Goal: Transaction & Acquisition: Purchase product/service

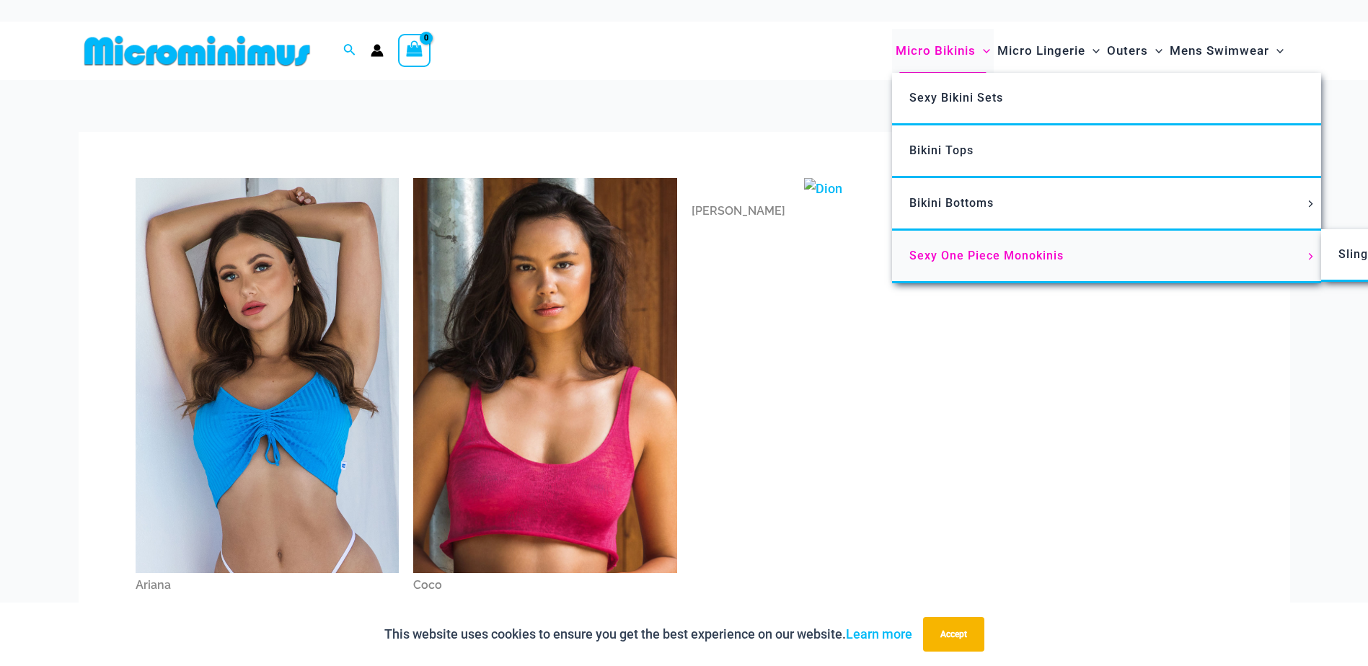
click at [951, 259] on span "Sexy One Piece Monokinis" at bounding box center [987, 256] width 154 height 14
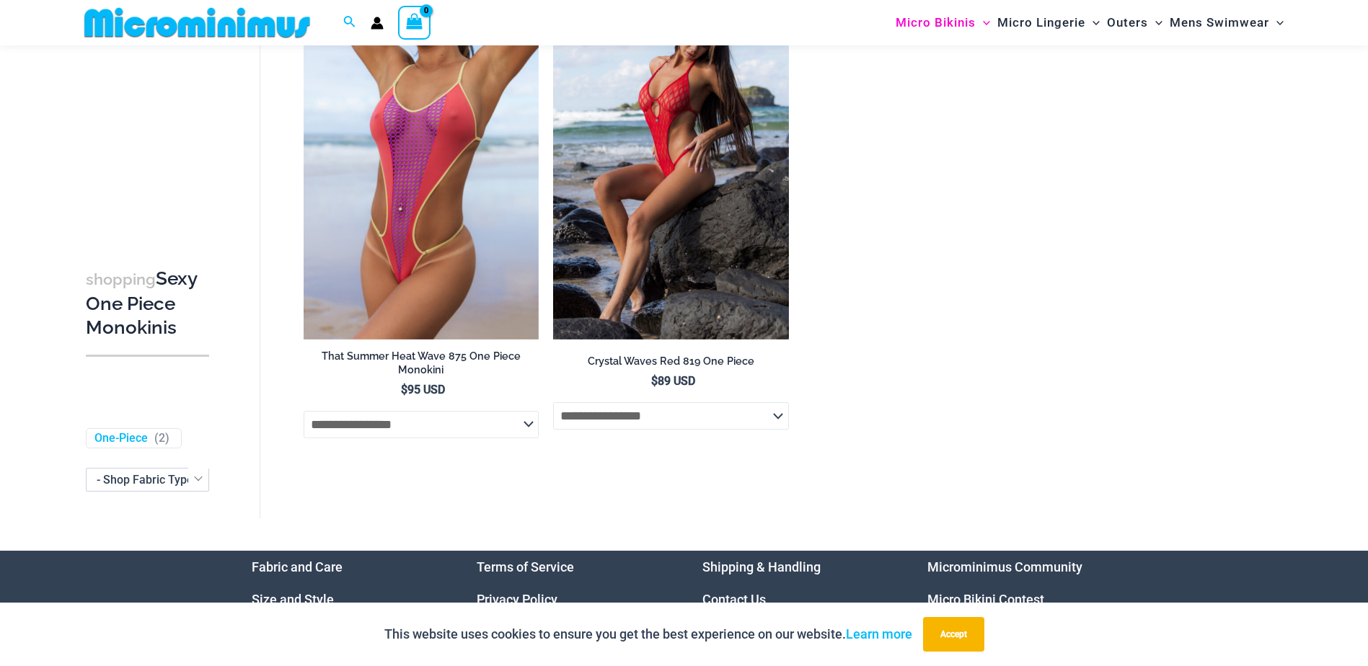
scroll to position [2729, 0]
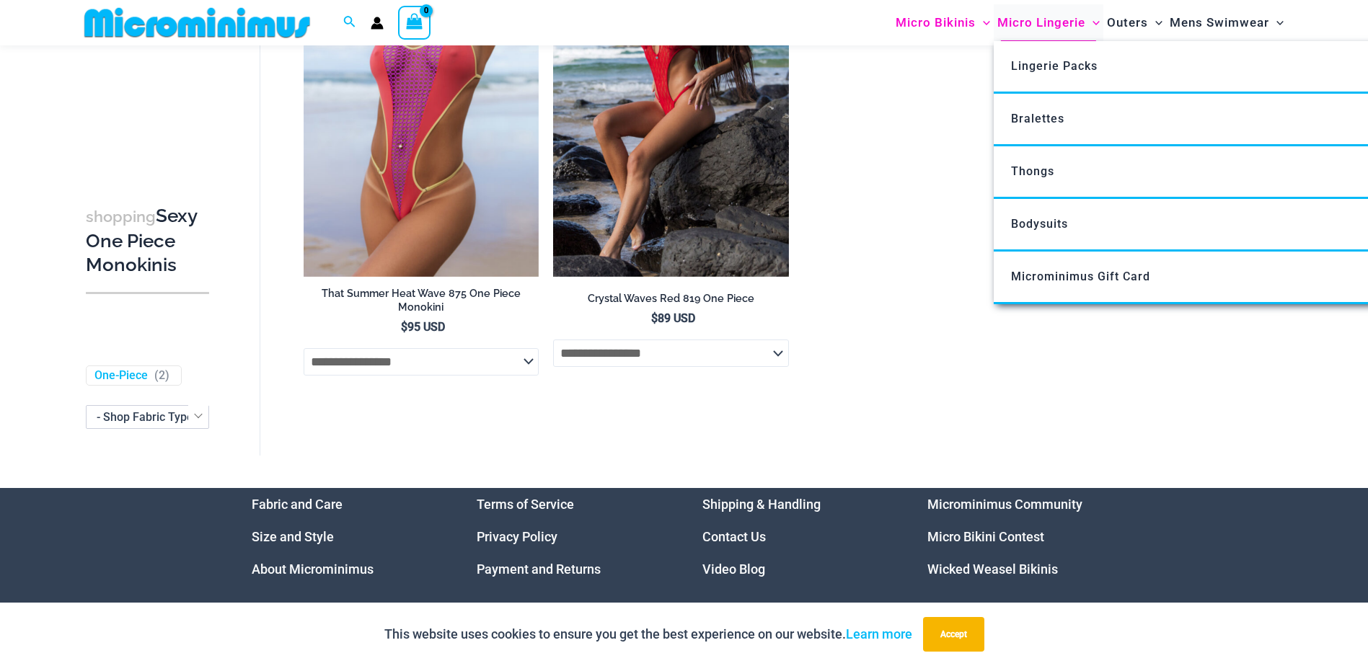
click at [1059, 26] on span "Micro Lingerie" at bounding box center [1042, 22] width 88 height 37
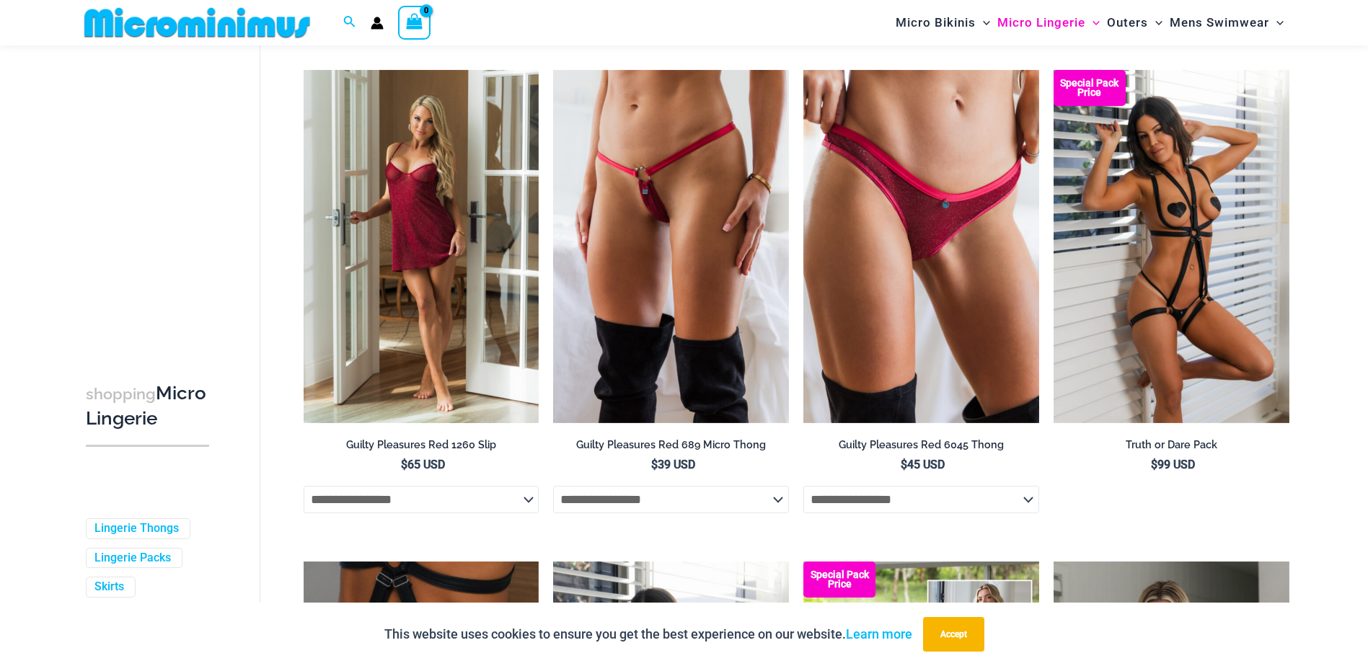
scroll to position [694, 0]
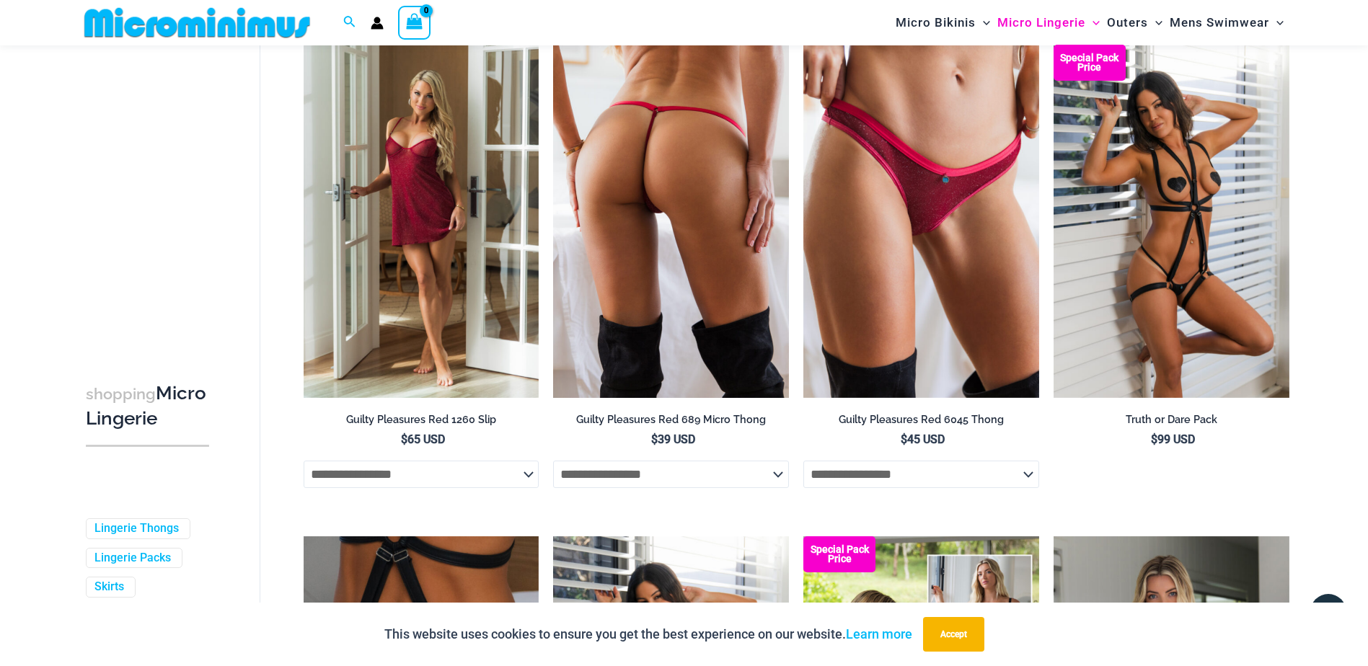
click at [665, 279] on img at bounding box center [671, 221] width 236 height 353
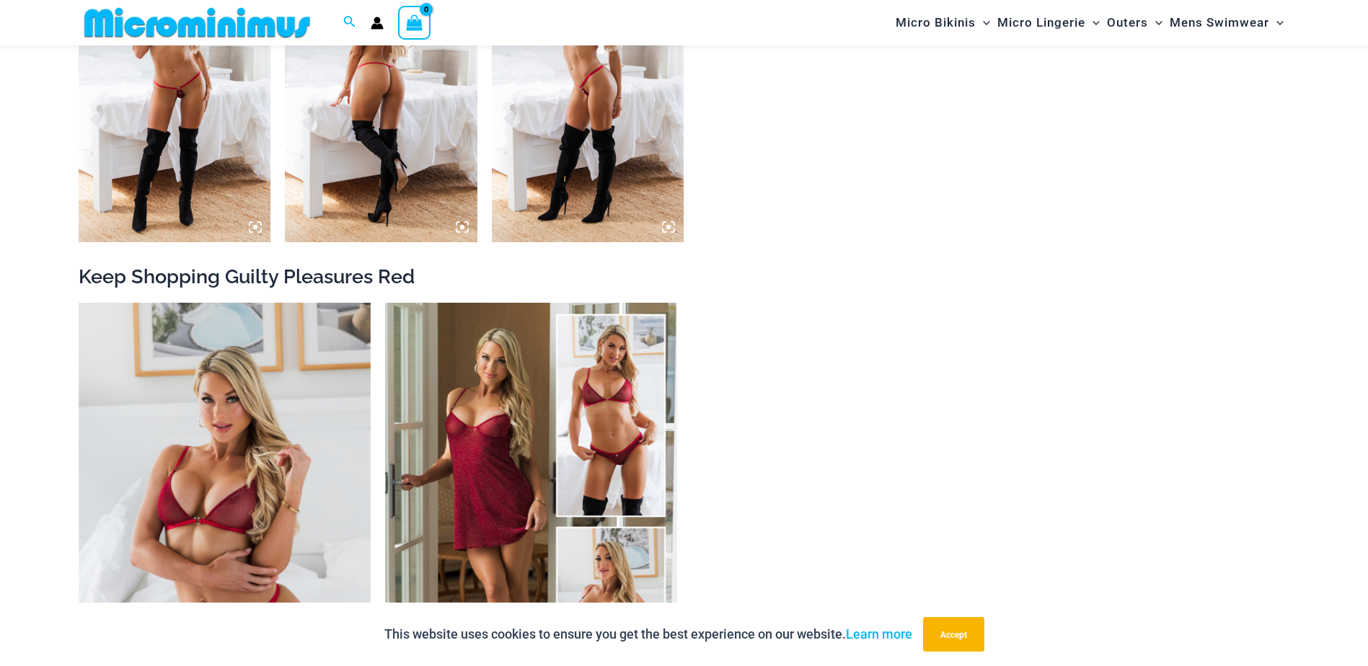
scroll to position [2006, 0]
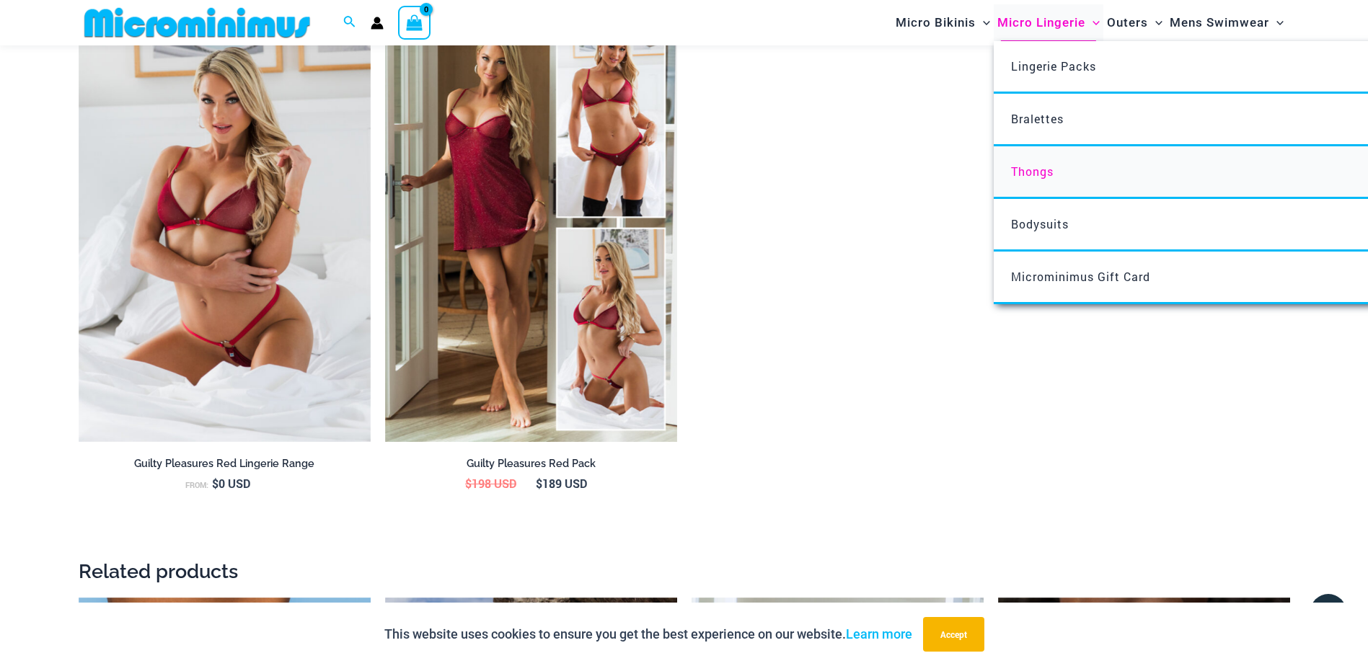
click at [1037, 166] on span "Thongs" at bounding box center [1032, 171] width 43 height 15
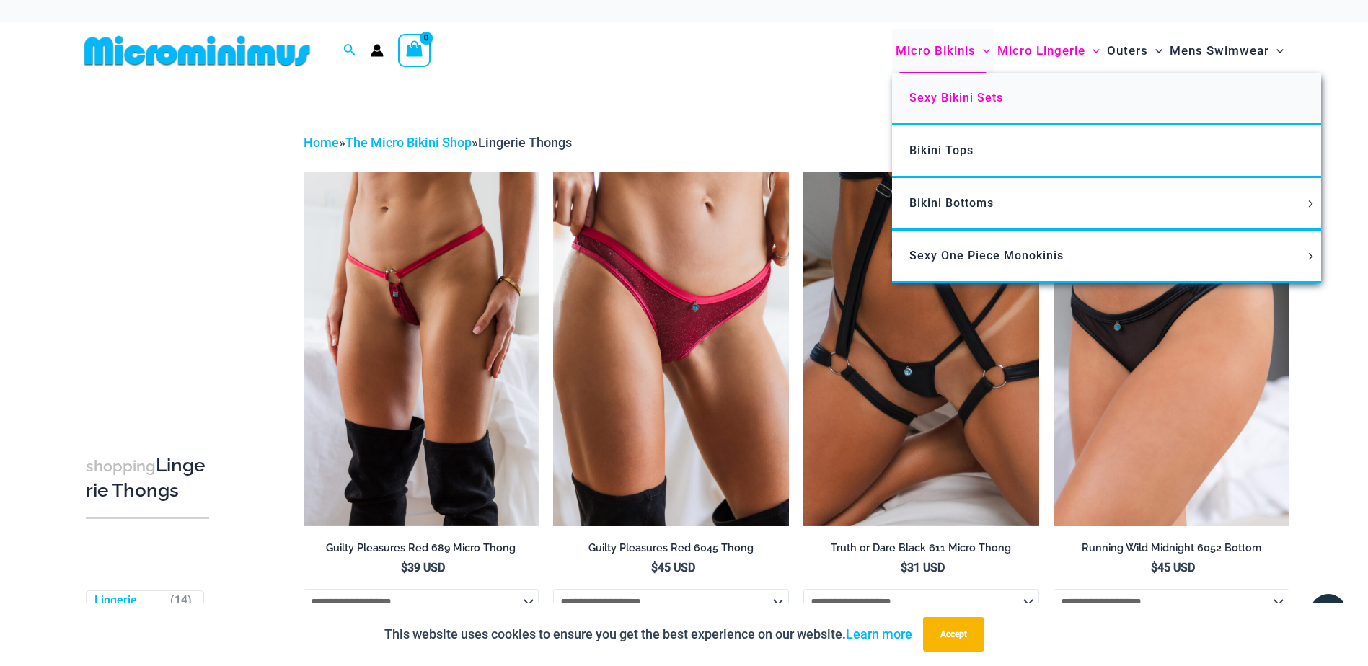
click at [961, 99] on span "Sexy Bikini Sets" at bounding box center [957, 98] width 94 height 14
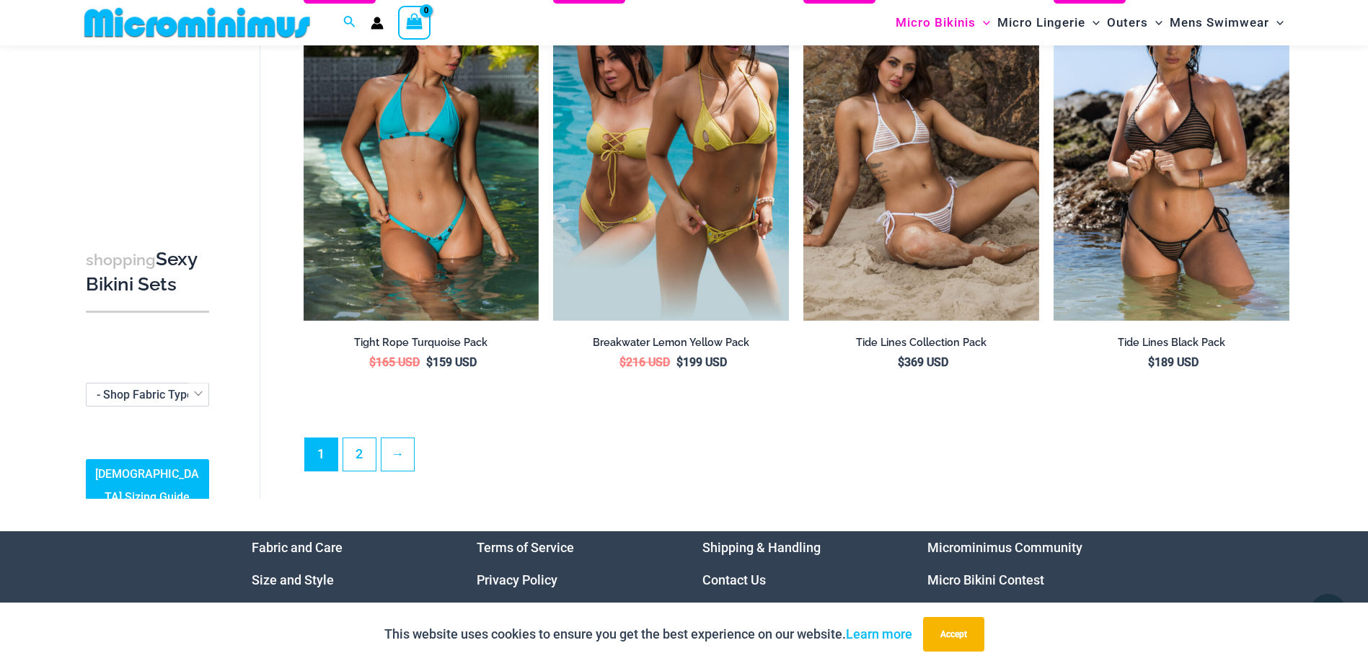
scroll to position [3582, 0]
